Goal: Browse casually: Explore the website without a specific task or goal

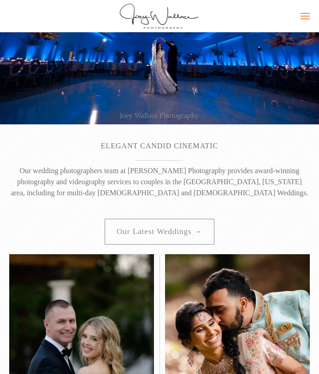
click at [302, 14] on icon ".uk-navbar-toggle-icon svg>[class*="line-"]{transition:0.2s ease-in-out;transit…" at bounding box center [304, 16] width 9 height 9
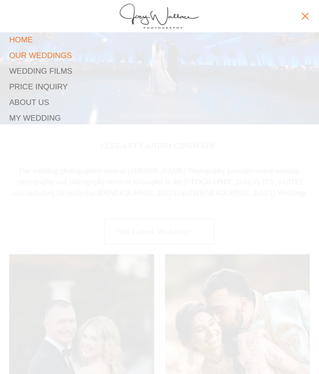
click at [48, 58] on link "Our Weddings" at bounding box center [159, 56] width 300 height 16
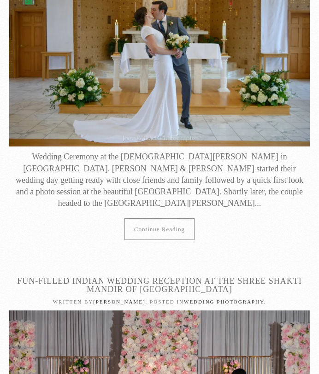
scroll to position [11990, 0]
